Goal: Task Accomplishment & Management: Use online tool/utility

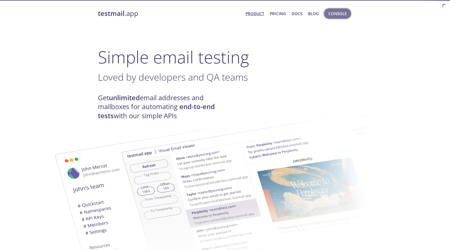
click at [338, 14] on span "Console" at bounding box center [338, 13] width 18 height 7
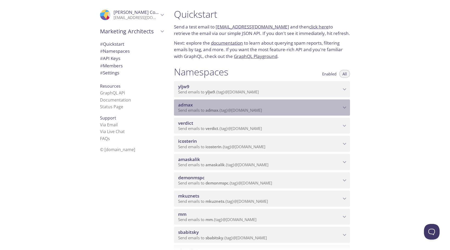
click at [191, 103] on span "admax" at bounding box center [185, 105] width 15 height 6
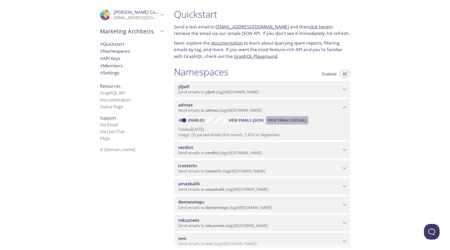
click at [283, 119] on span "View Emails (Visual)" at bounding box center [287, 120] width 39 height 6
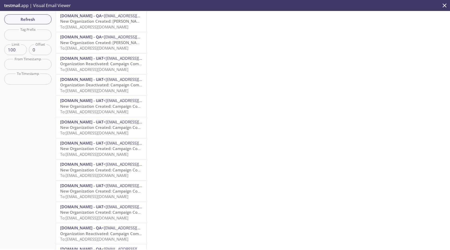
click at [98, 23] on span "New Organization Created: [PERSON_NAME], [PERSON_NAME] and [PERSON_NAME] 890" at bounding box center [142, 21] width 165 height 5
